Goal: Participate in discussion: Engage in conversation with other users on a specific topic

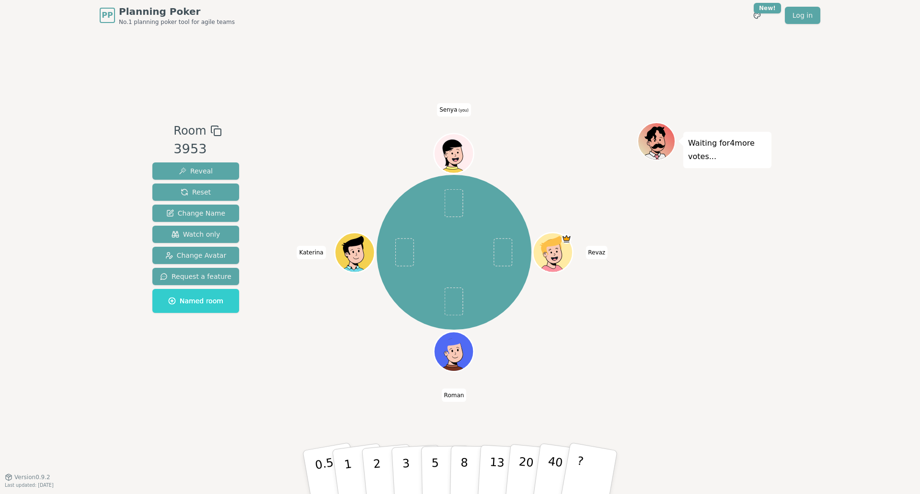
click at [645, 363] on div "Waiting for 4 more votes..." at bounding box center [704, 253] width 134 height 263
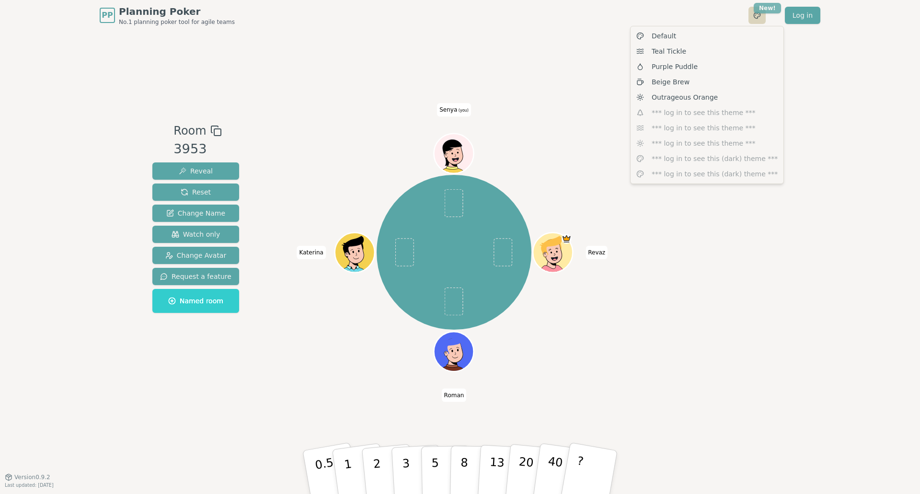
click at [764, 11] on html "PP Planning Poker No.1 planning poker tool for agile teams Toggle theme New! Lo…" at bounding box center [460, 247] width 920 height 494
click at [725, 50] on div "Teal Tickle" at bounding box center [706, 51] width 149 height 15
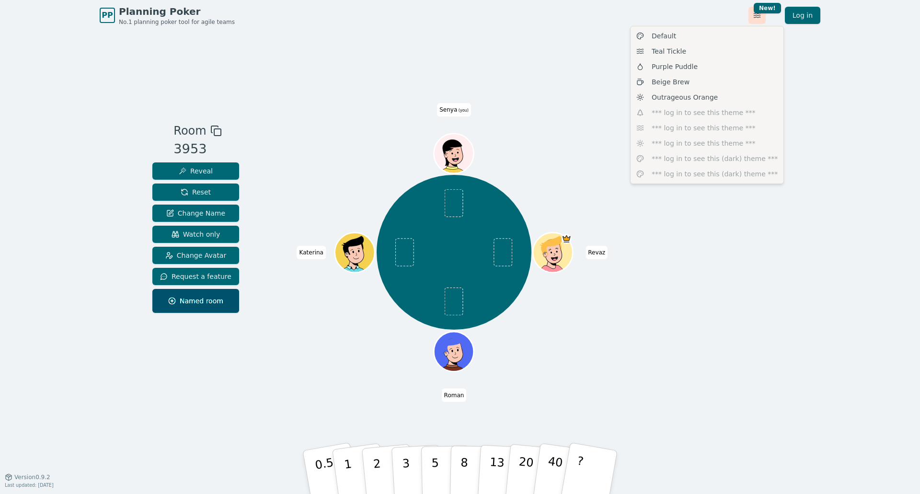
click at [751, 15] on html "PP Planning Poker No.1 planning poker tool for agile teams Toggle theme New! Lo…" at bounding box center [460, 247] width 920 height 494
click at [712, 68] on div "Purple Puddle" at bounding box center [706, 66] width 149 height 15
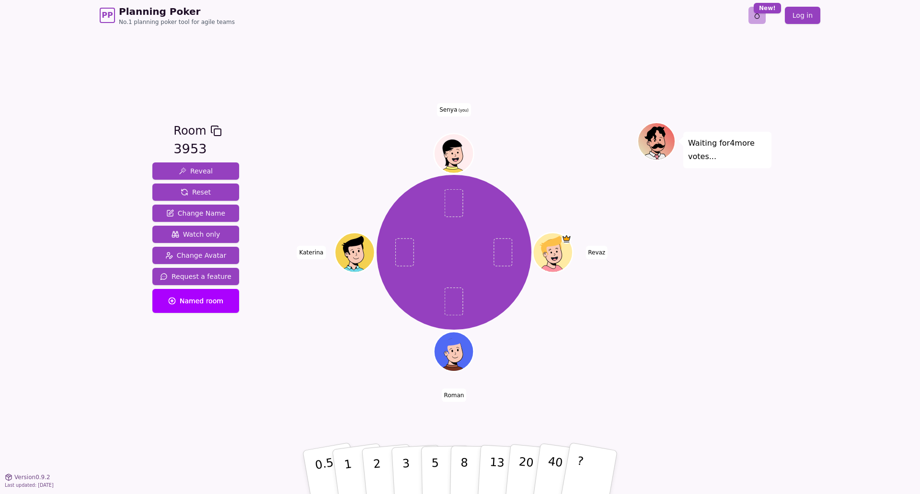
click at [757, 16] on html "PP Planning Poker No.1 planning poker tool for agile teams Toggle theme New! Lo…" at bounding box center [460, 247] width 920 height 494
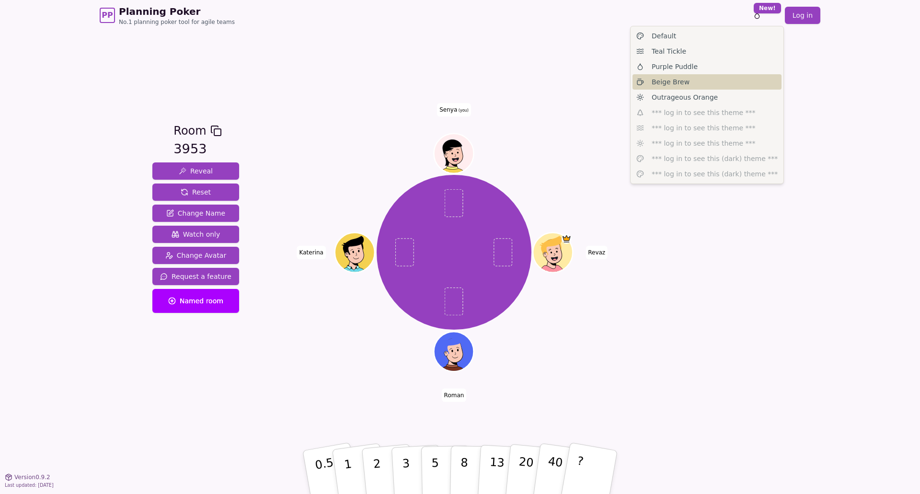
click at [701, 84] on div "Beige Brew" at bounding box center [706, 81] width 149 height 15
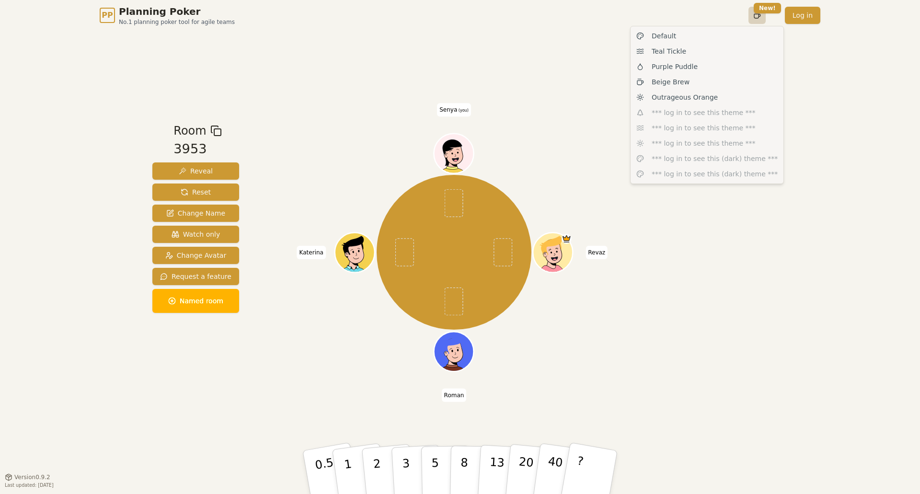
click at [751, 21] on html "PP Planning Poker No.1 planning poker tool for agile teams Toggle theme New! Lo…" at bounding box center [460, 247] width 920 height 494
click at [710, 98] on span "Outrageous Orange" at bounding box center [685, 97] width 66 height 10
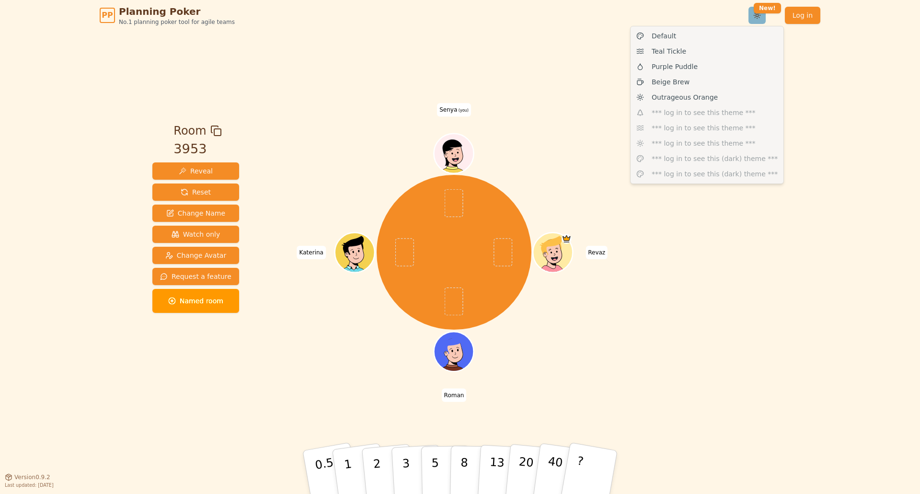
click at [759, 18] on html "PP Planning Poker No.1 planning poker tool for agile teams Toggle theme New! Lo…" at bounding box center [460, 247] width 920 height 494
click at [737, 38] on div "Default" at bounding box center [706, 35] width 149 height 15
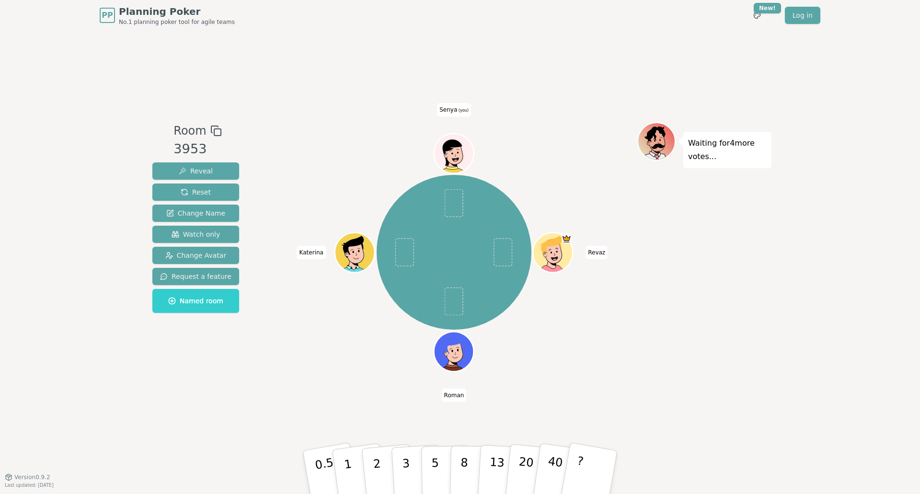
click at [713, 271] on div "Waiting for 4 more votes..." at bounding box center [704, 253] width 134 height 263
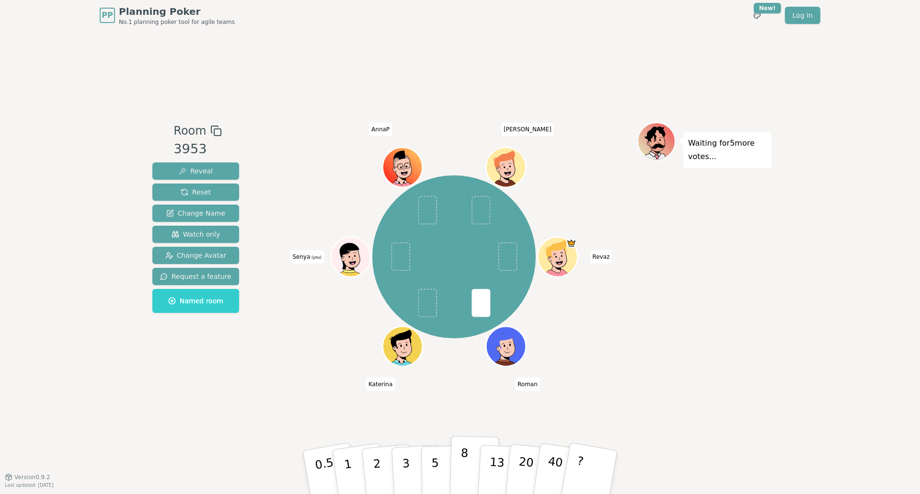
click at [469, 465] on button "8" at bounding box center [474, 472] width 49 height 73
click at [465, 463] on p "8" at bounding box center [464, 472] width 8 height 52
